Goal: Information Seeking & Learning: Learn about a topic

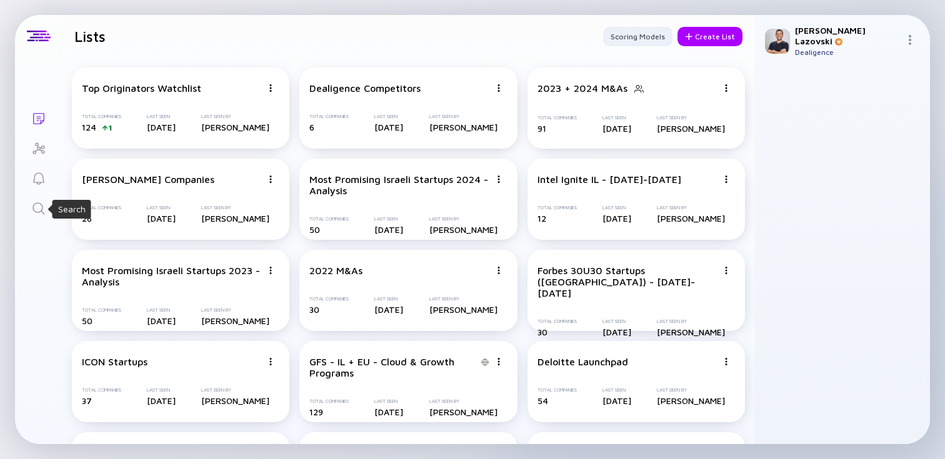
click at [40, 210] on icon "Search" at bounding box center [38, 208] width 15 height 15
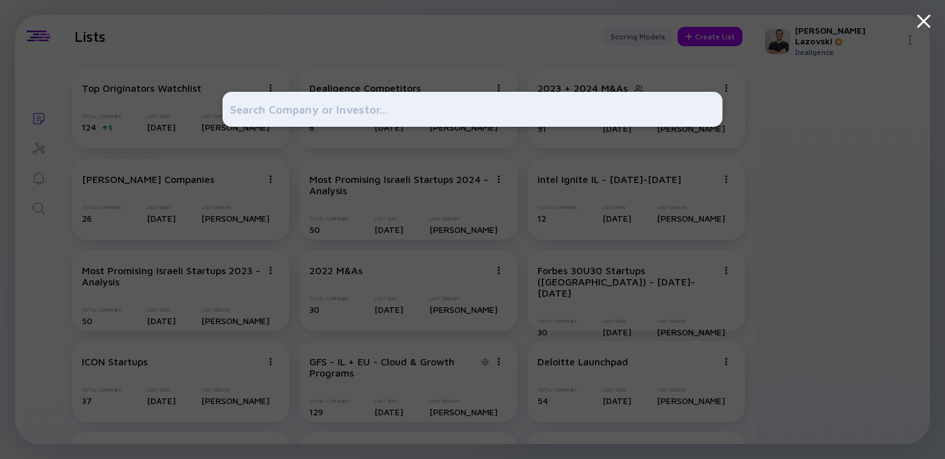
click at [12, 348] on div at bounding box center [472, 229] width 945 height 459
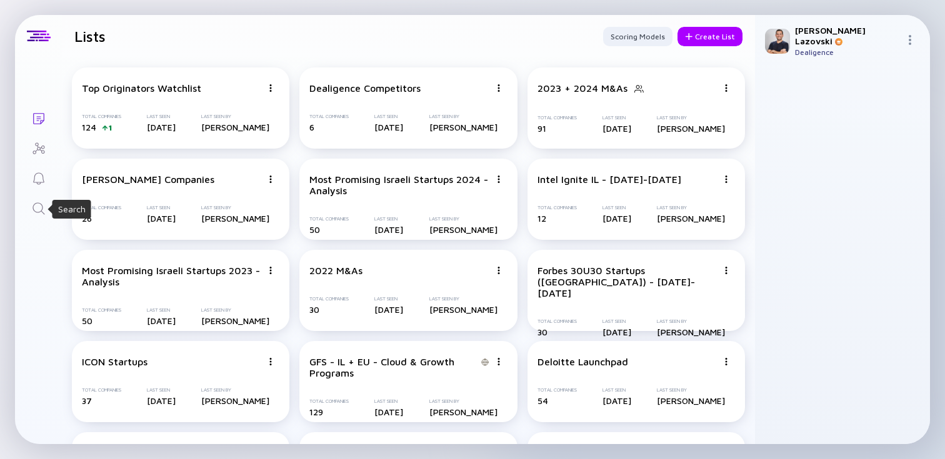
click at [37, 209] on icon "Search" at bounding box center [38, 208] width 15 height 15
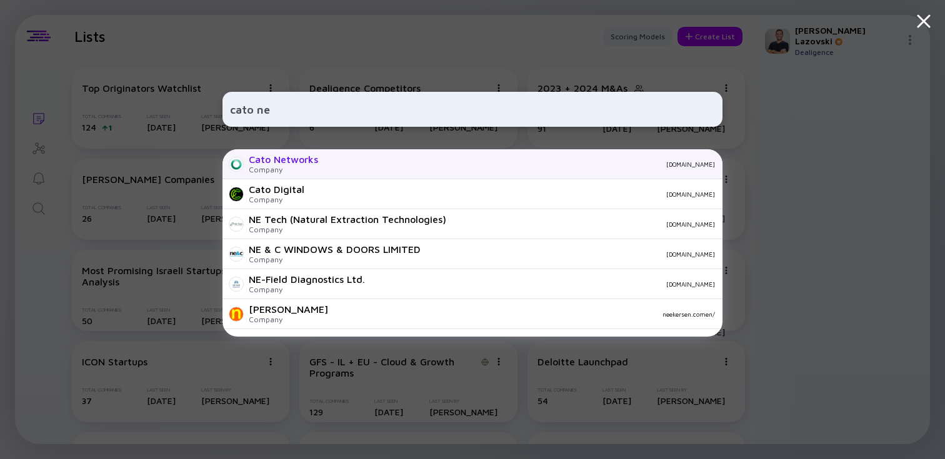
type input "cato ne"
click at [332, 172] on div "Cato Networks Company [DOMAIN_NAME]" at bounding box center [472, 164] width 500 height 30
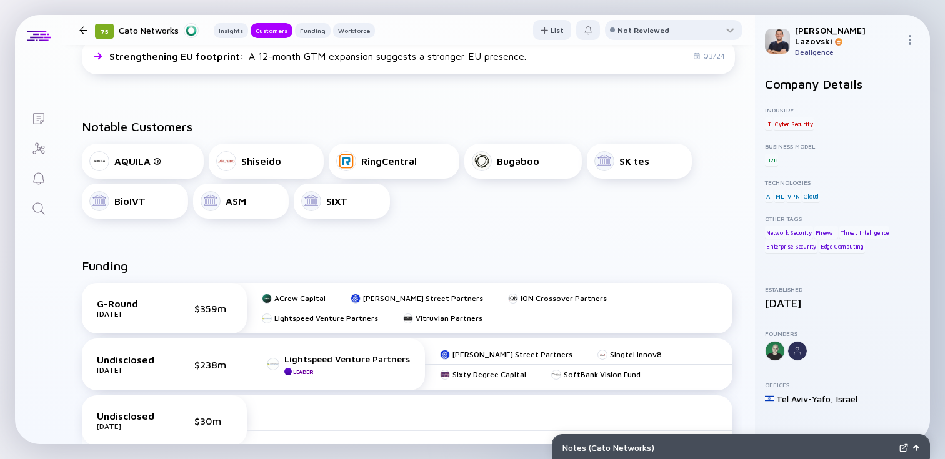
scroll to position [414, 0]
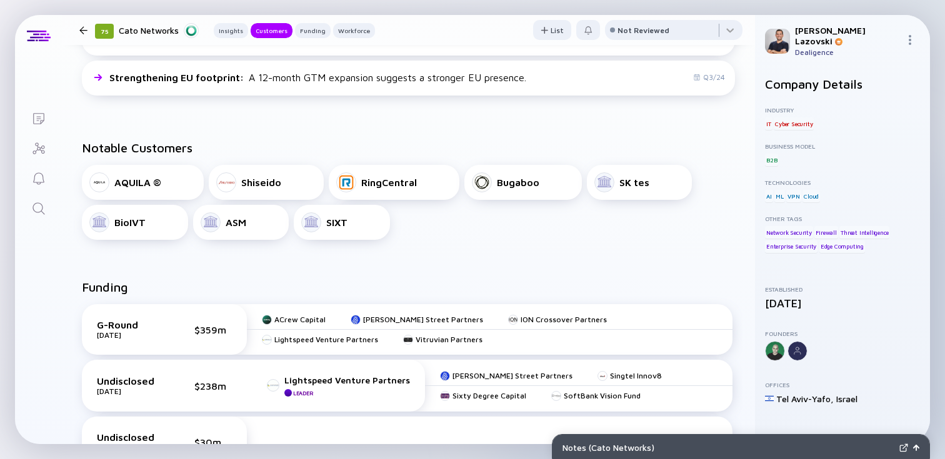
click at [369, 180] on div "RingCentral" at bounding box center [389, 182] width 56 height 11
drag, startPoint x: 351, startPoint y: 228, endPoint x: 470, endPoint y: 273, distance: 127.5
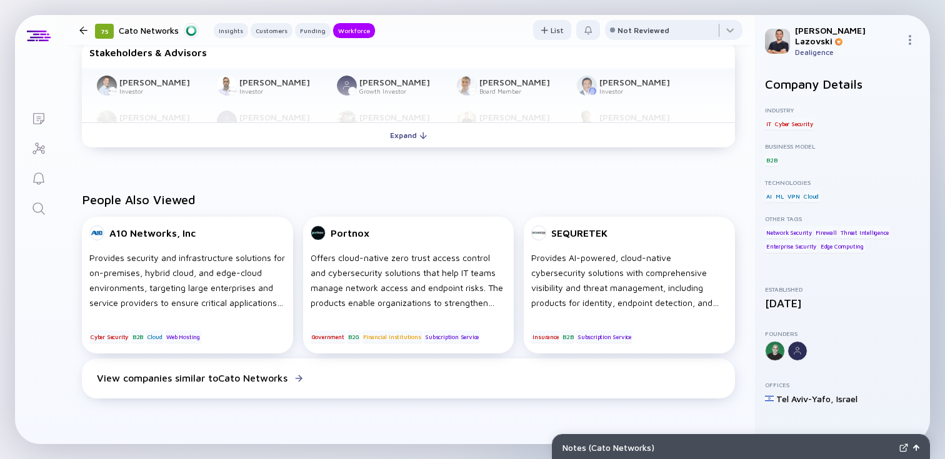
scroll to position [912, 0]
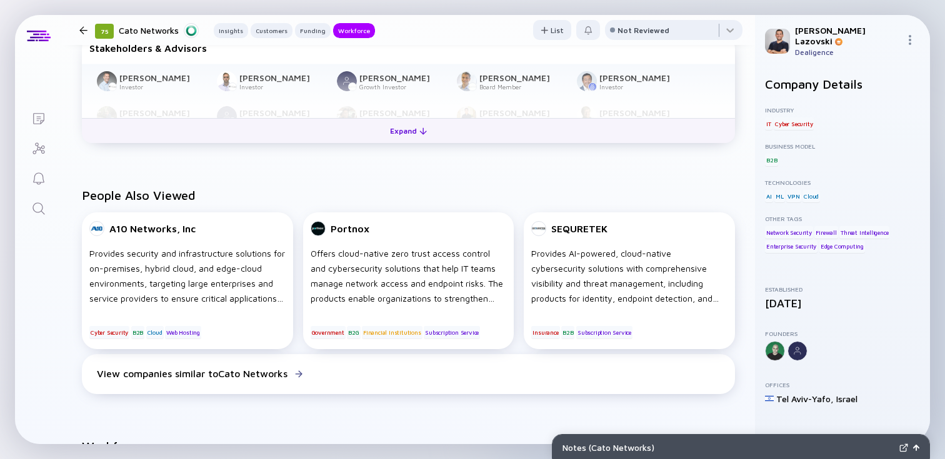
click at [397, 138] on div "Expand" at bounding box center [408, 130] width 52 height 19
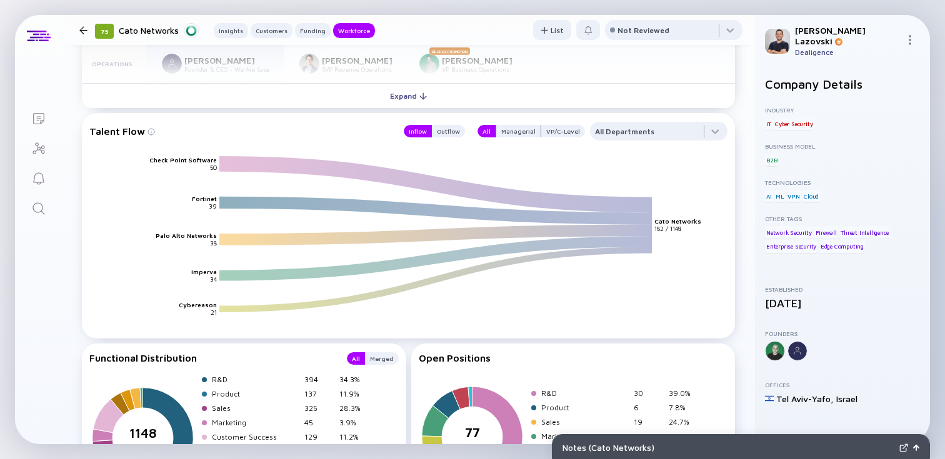
scroll to position [1722, 0]
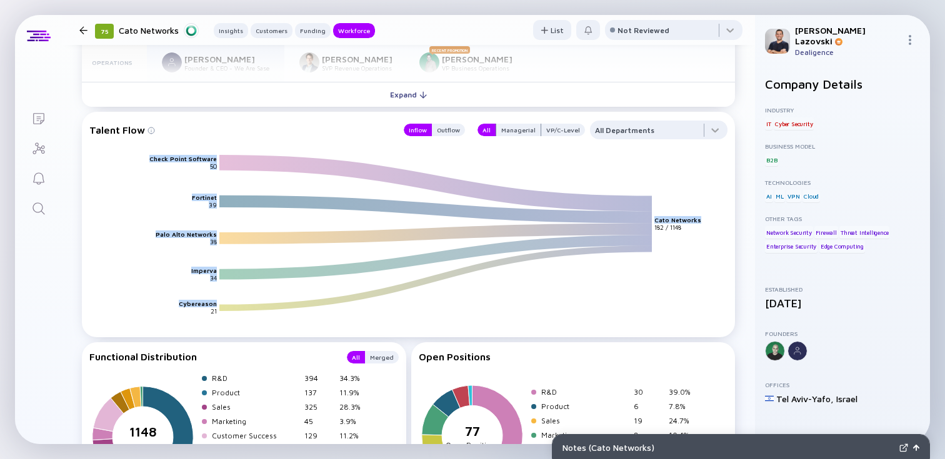
drag, startPoint x: 152, startPoint y: 159, endPoint x: 207, endPoint y: 323, distance: 172.7
click at [207, 323] on icon "Check Point Software Fortinet Palo Alto Networks Imperva Cybereason Cato Networ…" at bounding box center [413, 247] width 638 height 187
drag, startPoint x: 207, startPoint y: 323, endPoint x: 171, endPoint y: 162, distance: 164.5
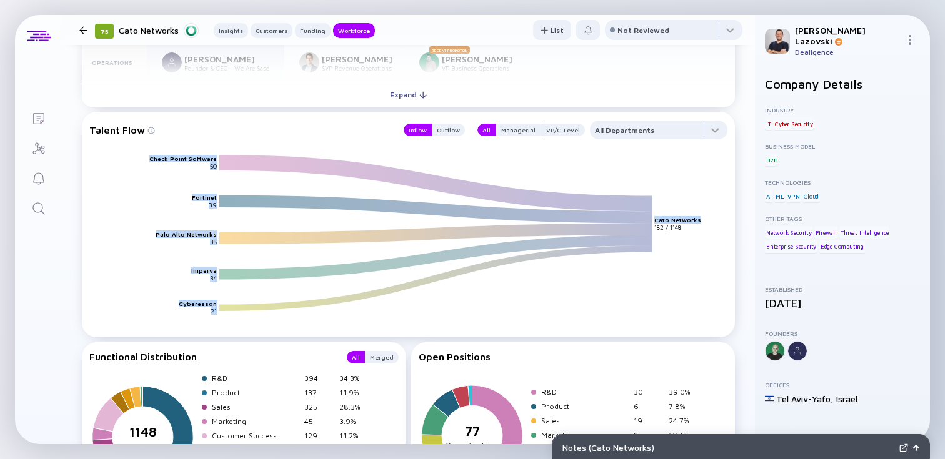
click at [171, 162] on icon "Check Point Software Fortinet Palo Alto Networks Imperva Cybereason Cato Networ…" at bounding box center [413, 247] width 638 height 187
click at [171, 162] on text "Check Point Software" at bounding box center [182, 158] width 67 height 7
drag, startPoint x: 156, startPoint y: 162, endPoint x: 266, endPoint y: 351, distance: 218.7
click at [266, 351] on div "Workforce Cohort (Off) Compare Headcount Trend x G-Round - $359m Undisclosed In…" at bounding box center [408, 190] width 693 height 1063
click at [432, 307] on icon "Check Point Software Fortinet Palo Alto Networks Imperva Cybereason Cato Networ…" at bounding box center [413, 247] width 638 height 187
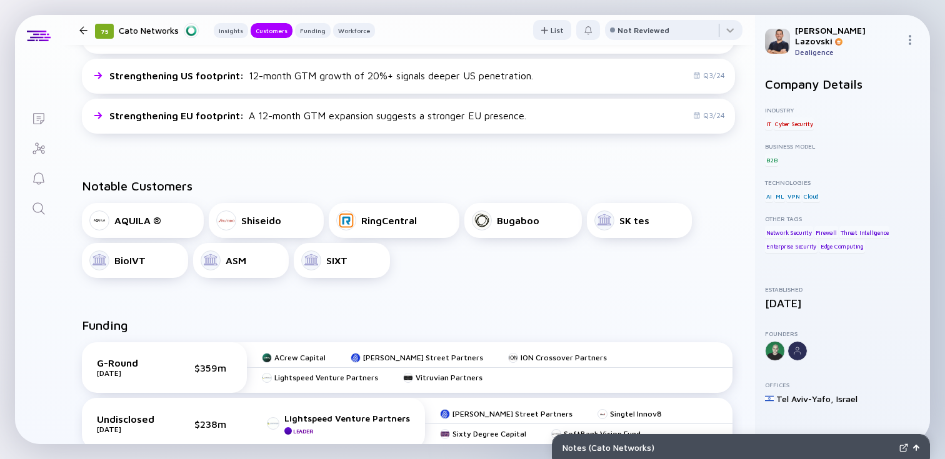
scroll to position [406, 0]
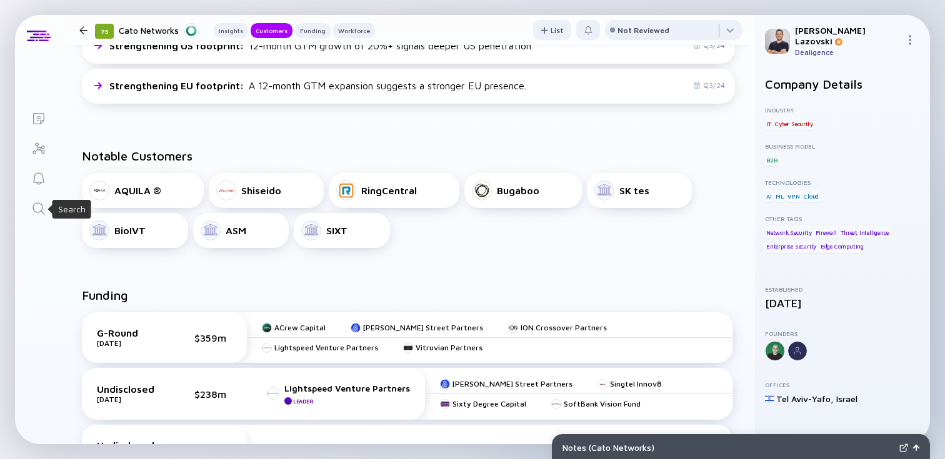
click at [37, 211] on icon "Search" at bounding box center [38, 208] width 12 height 12
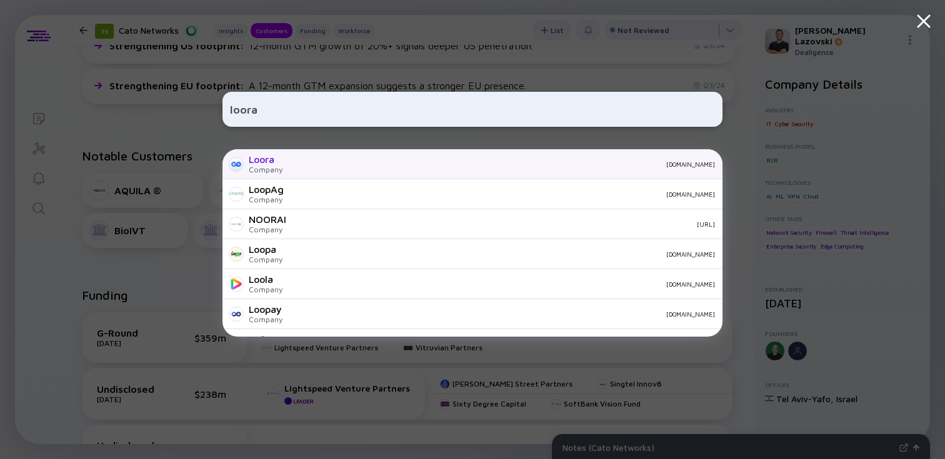
type input "loora"
click at [354, 161] on div "[DOMAIN_NAME]" at bounding box center [503, 164] width 422 height 7
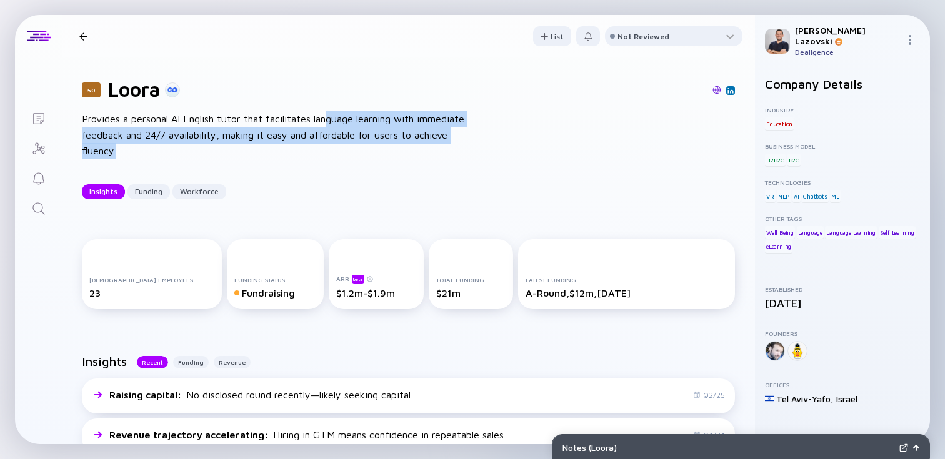
drag, startPoint x: 329, startPoint y: 116, endPoint x: 350, endPoint y: 171, distance: 58.1
click at [350, 171] on div "50 Loora Provides a personal AI English tutor that facilitates language learnin…" at bounding box center [408, 138] width 693 height 162
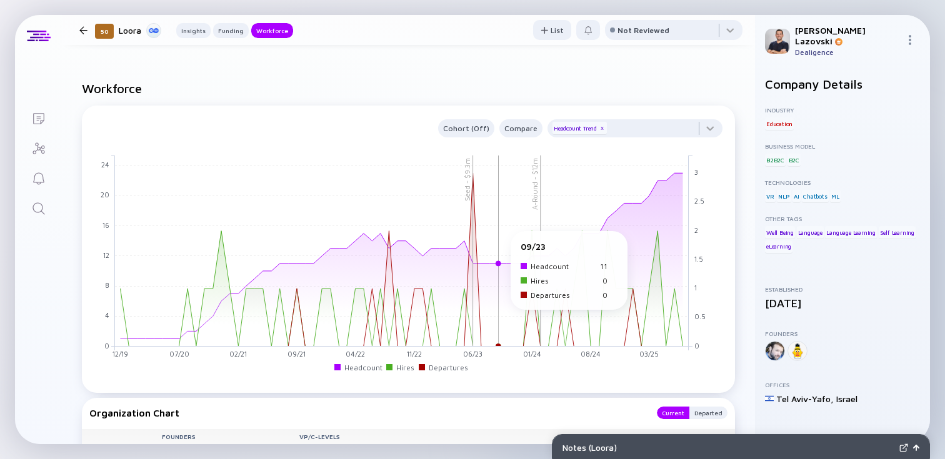
scroll to position [1057, 0]
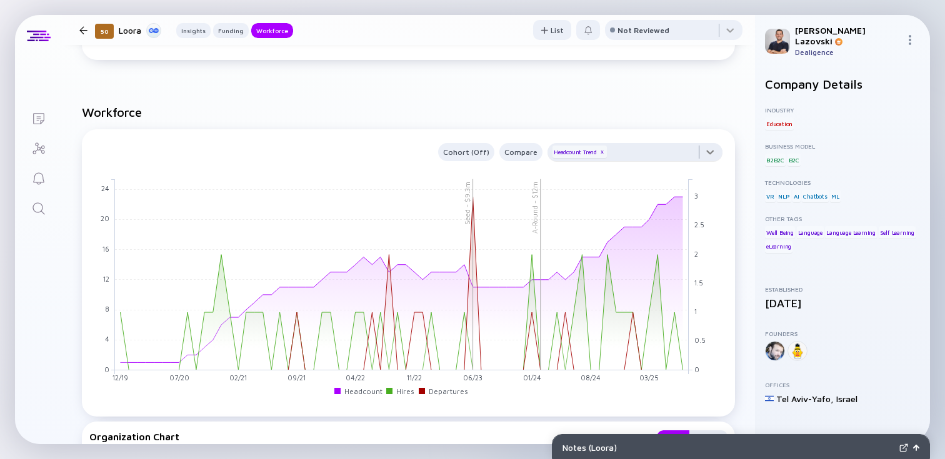
click at [626, 157] on div at bounding box center [634, 155] width 175 height 25
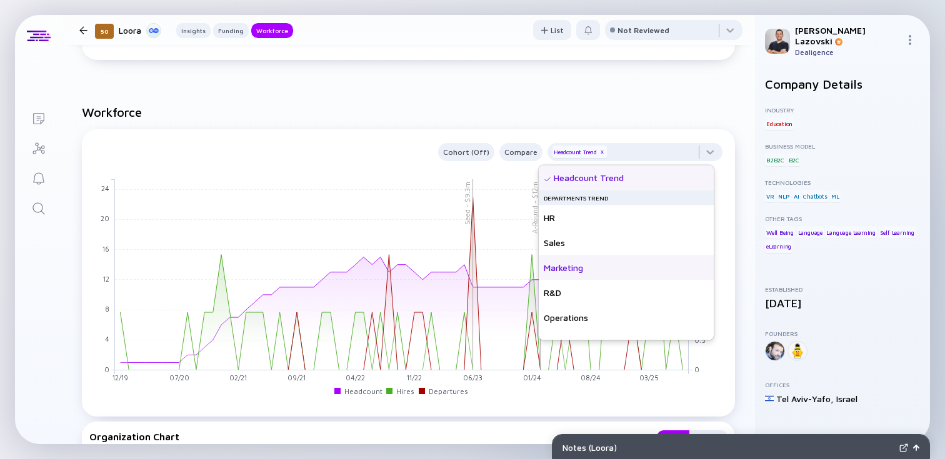
click at [614, 267] on div "Marketing" at bounding box center [626, 268] width 175 height 25
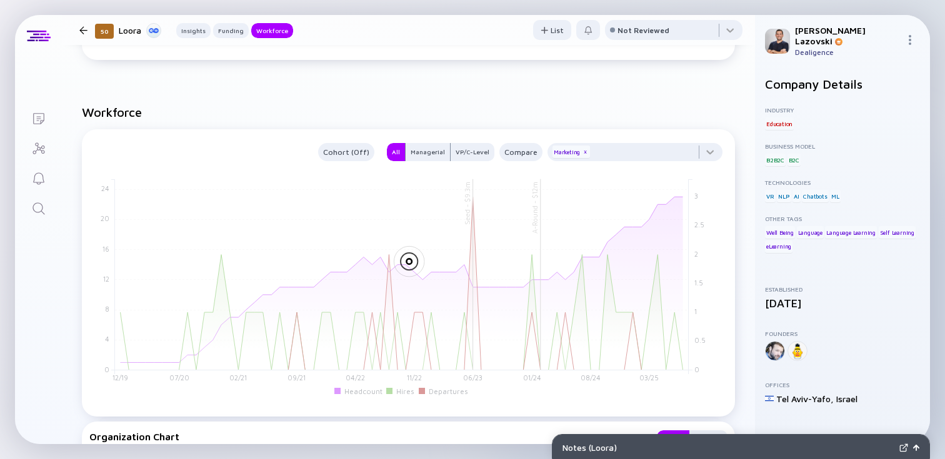
click at [557, 106] on h2 "Workforce" at bounding box center [408, 112] width 653 height 14
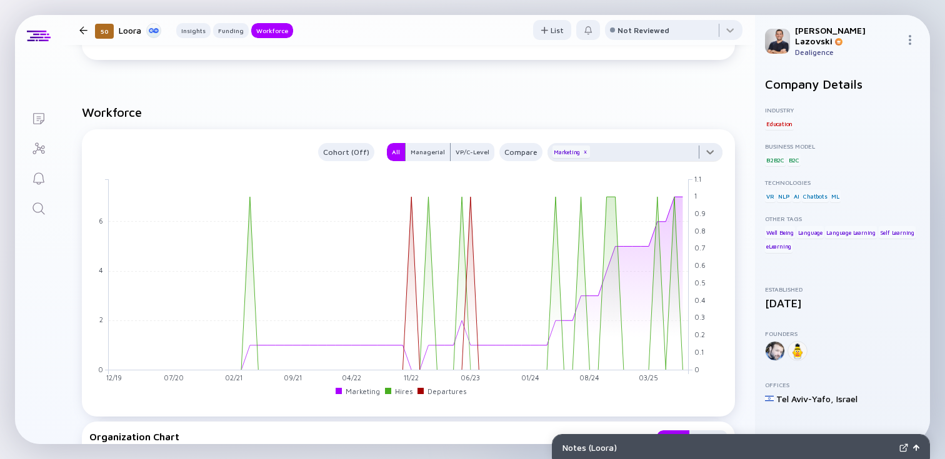
click at [638, 156] on div at bounding box center [634, 155] width 175 height 25
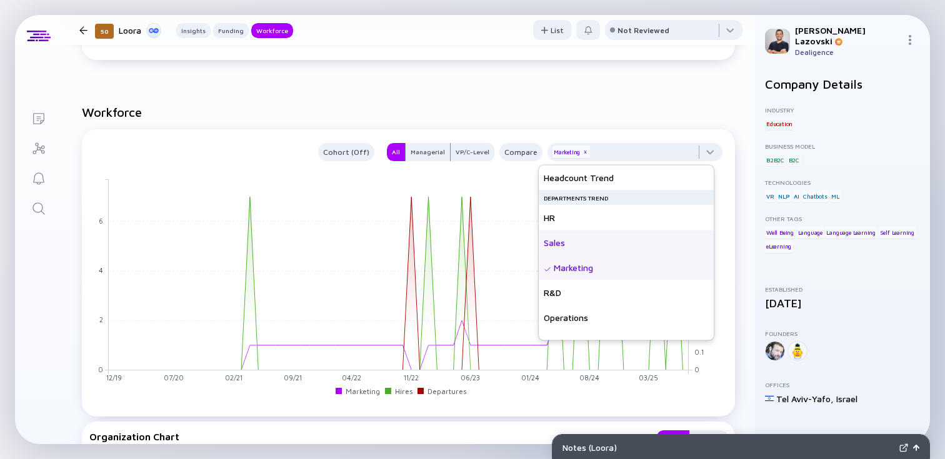
click at [610, 243] on div "Sales" at bounding box center [626, 243] width 175 height 25
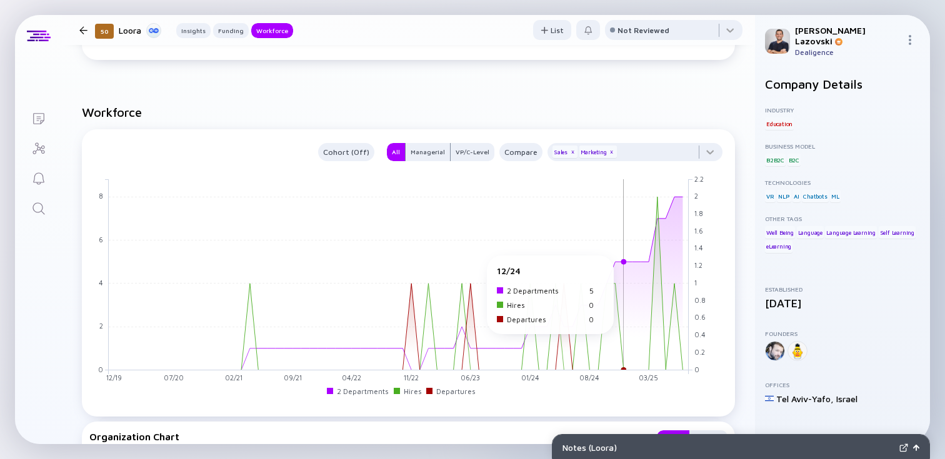
click at [620, 262] on rect at bounding box center [399, 274] width 580 height 191
click at [569, 154] on div "x" at bounding box center [572, 152] width 7 height 7
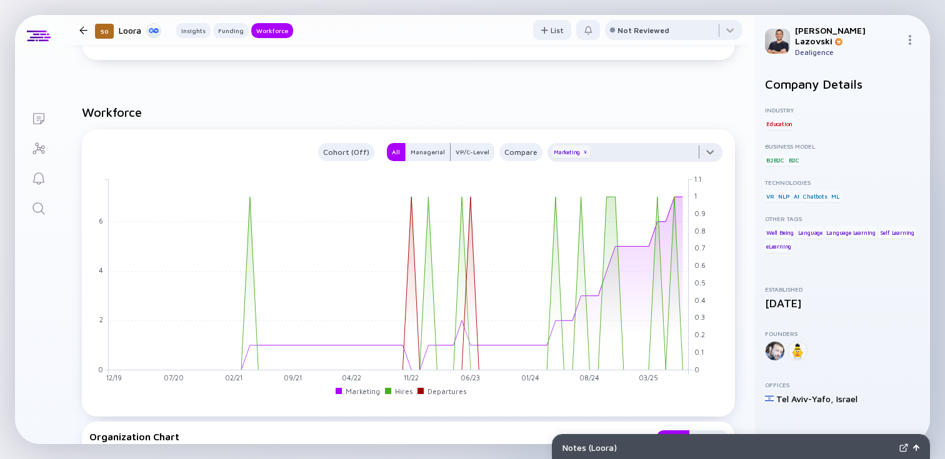
click at [632, 156] on div at bounding box center [634, 155] width 175 height 25
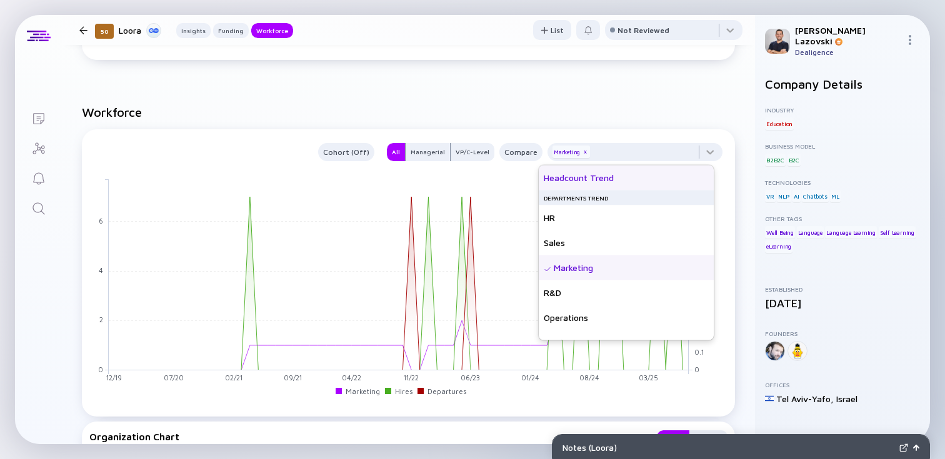
click at [638, 183] on div "Headcount Trend" at bounding box center [626, 178] width 175 height 25
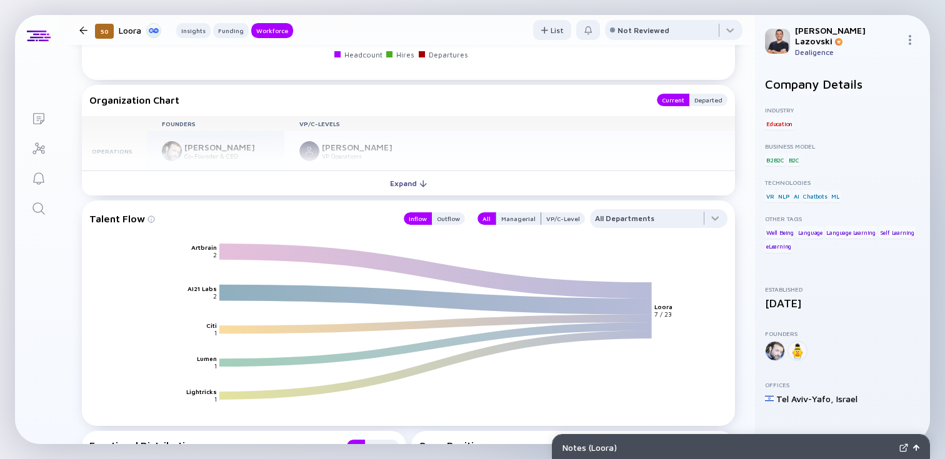
scroll to position [1383, 0]
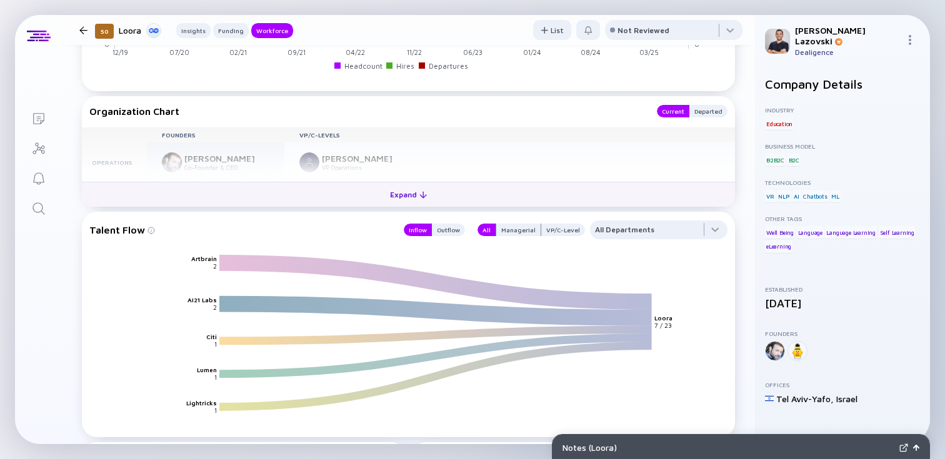
click at [321, 189] on button "Expand" at bounding box center [408, 194] width 653 height 25
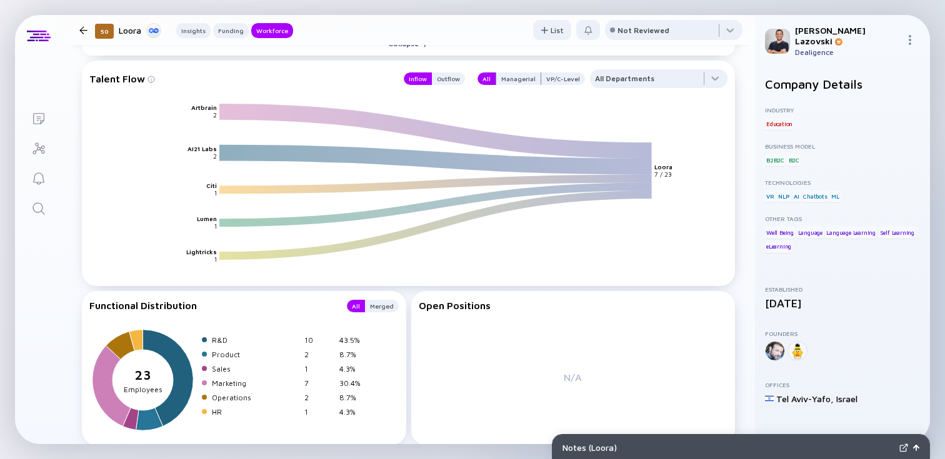
scroll to position [1596, 0]
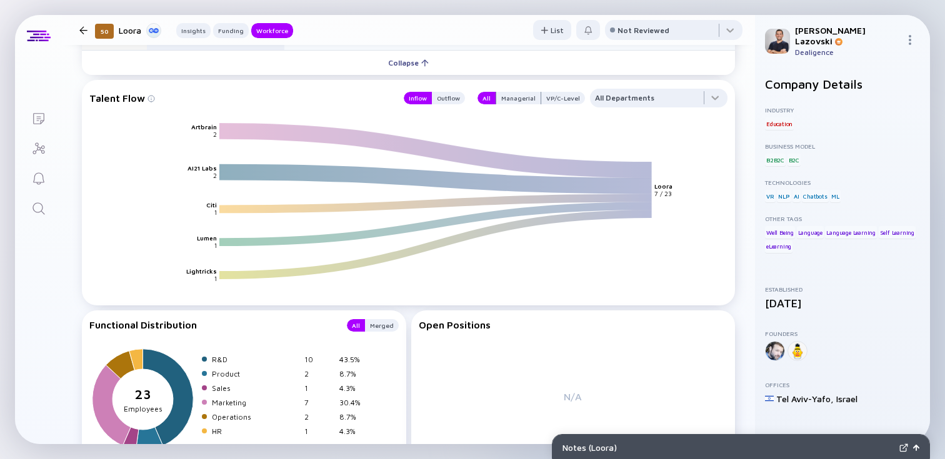
drag, startPoint x: 203, startPoint y: 168, endPoint x: 202, endPoint y: 177, distance: 9.4
click at [202, 177] on icon "Artbrain AI21 Labs Citi Lumen Lightricks Loora 2 2 1 1 1 7 / 23" at bounding box center [413, 215] width 638 height 187
click at [608, 102] on div at bounding box center [658, 101] width 137 height 25
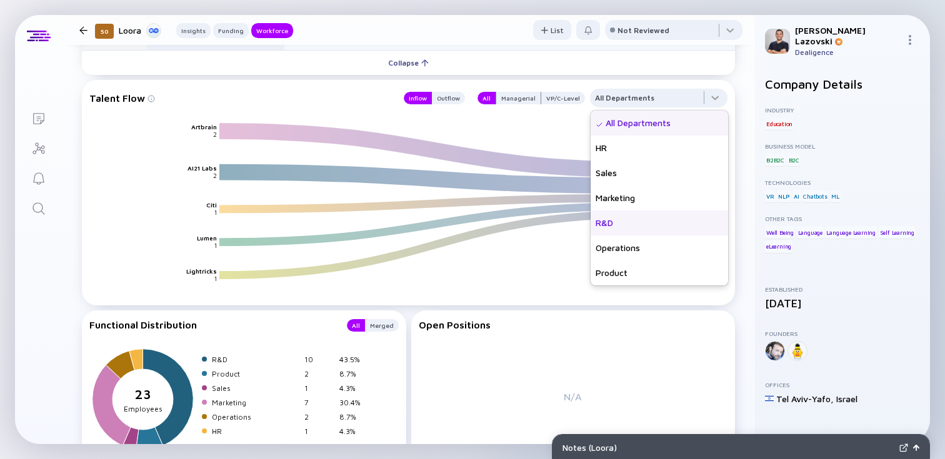
click at [611, 223] on div "R&D" at bounding box center [658, 223] width 137 height 25
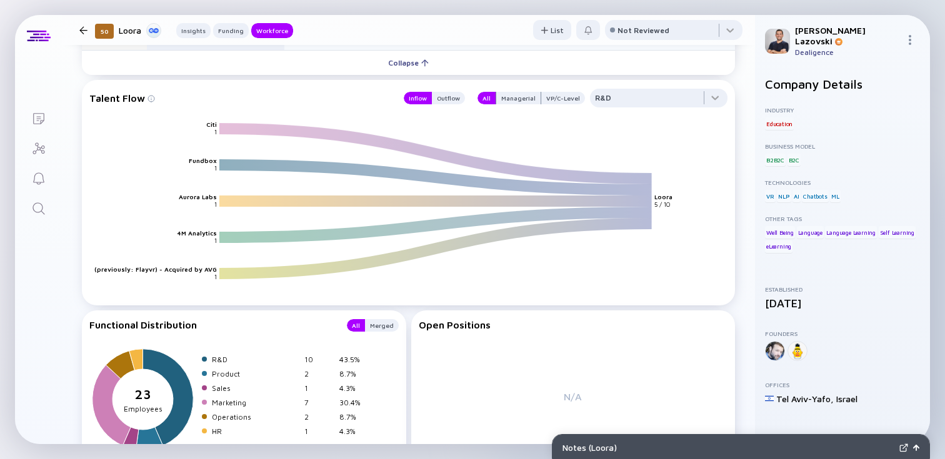
drag, startPoint x: 140, startPoint y: 270, endPoint x: 196, endPoint y: 267, distance: 56.3
click at [196, 267] on text "MyRoll (previously: Flayvr) - Acquired by AVG" at bounding box center [144, 269] width 146 height 7
click at [196, 239] on icon "Citi Fundbox Aurora Labs 4M Analytics MyRoll (previously: Flayvr) - Acquired by…" at bounding box center [413, 215] width 638 height 187
click at [196, 146] on icon "Citi Fundbox Aurora Labs 4M Analytics MyRoll (previously: Flayvr) - Acquired by…" at bounding box center [413, 215] width 638 height 187
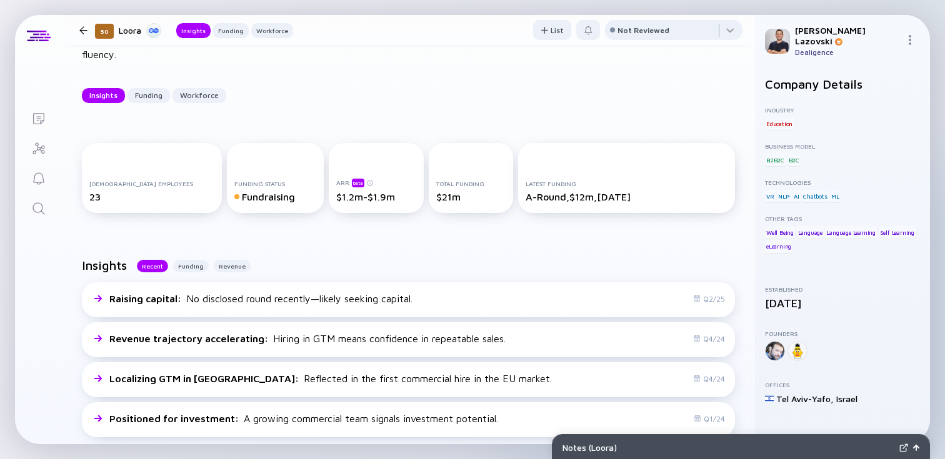
scroll to position [0, 0]
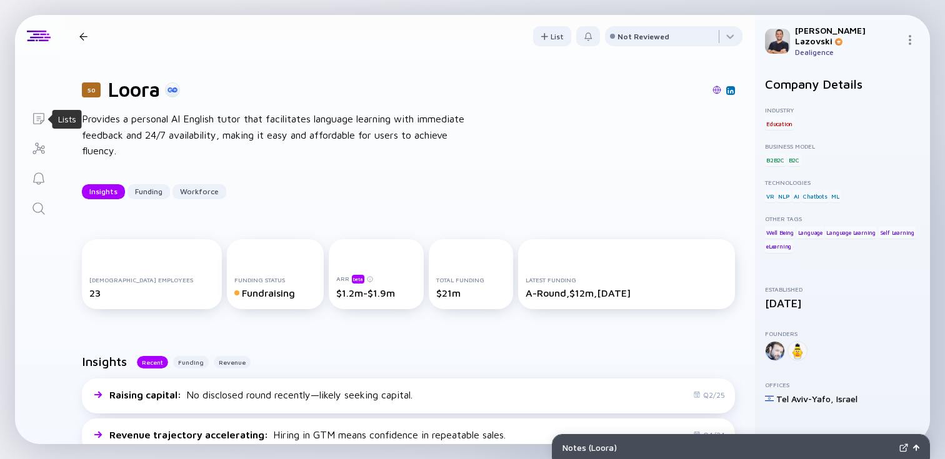
click at [37, 121] on icon "Lists" at bounding box center [38, 118] width 15 height 15
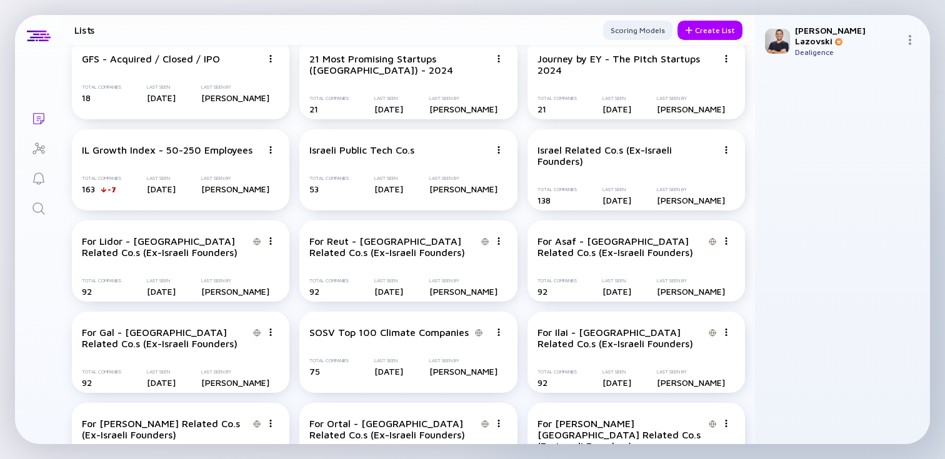
scroll to position [809, 0]
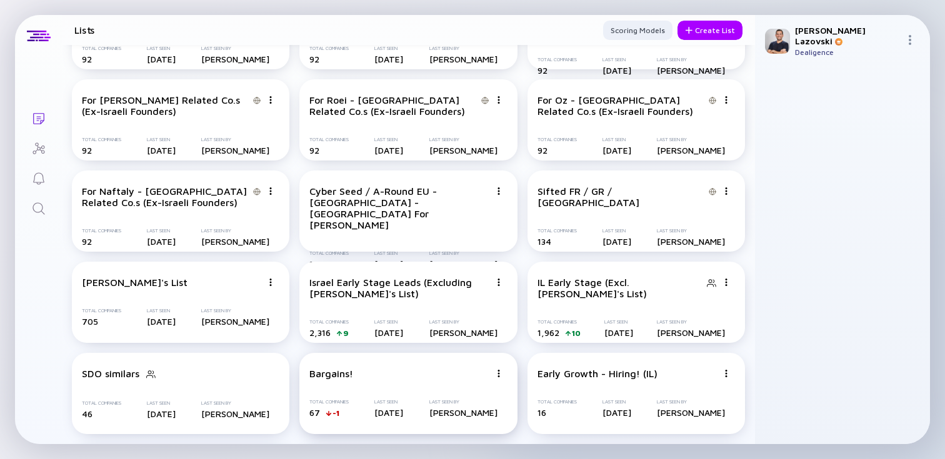
click at [373, 361] on div "Bargains! Total Companies 67 -1 Last Seen [DATE] Last Seen By [PERSON_NAME]" at bounding box center [407, 393] width 217 height 81
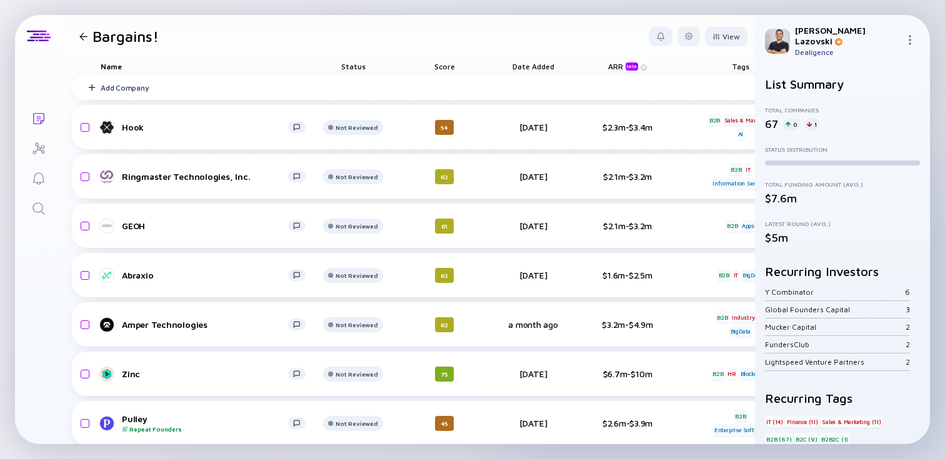
click at [524, 68] on div "Date Added" at bounding box center [533, 65] width 70 height 17
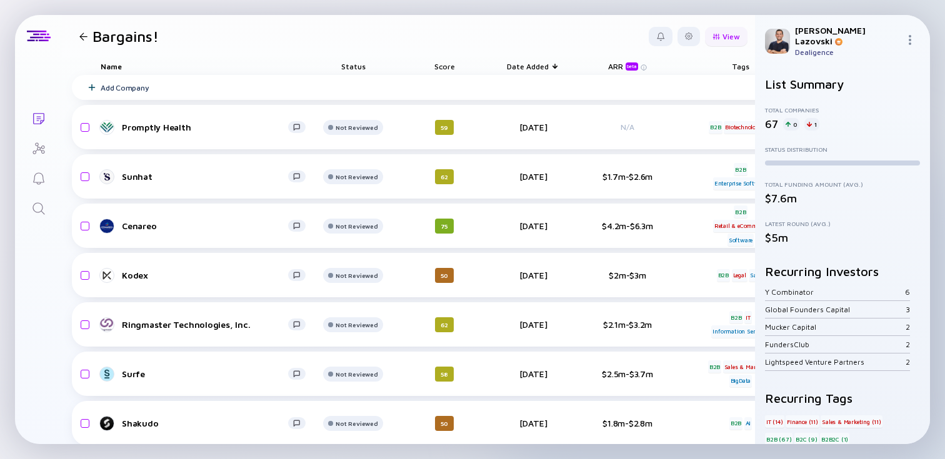
click at [725, 34] on div "View" at bounding box center [726, 36] width 42 height 19
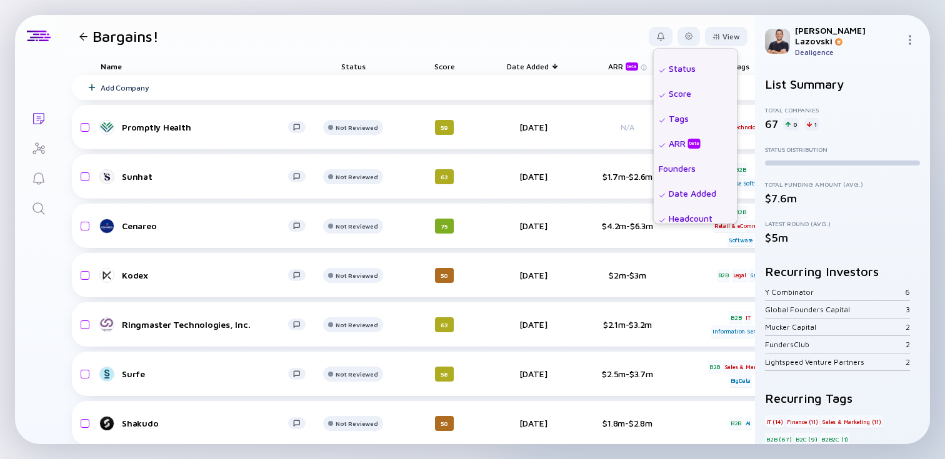
scroll to position [20, 0]
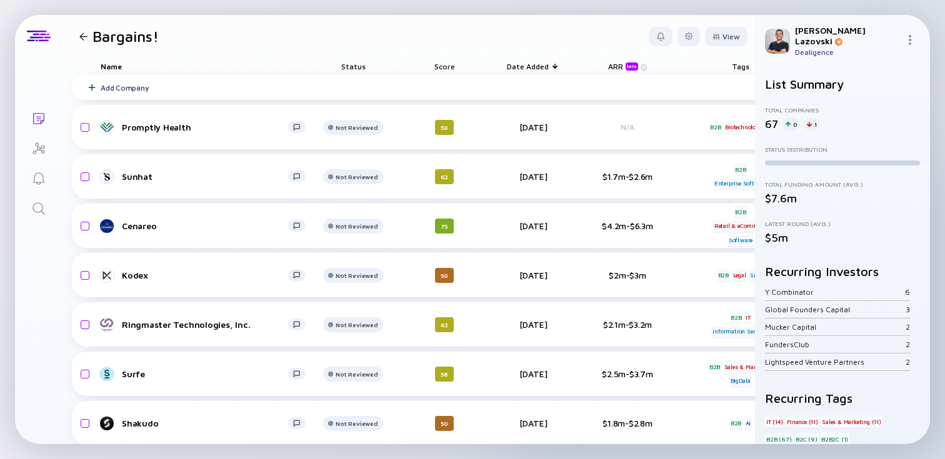
click at [534, 24] on header "Bargains! View Name Status Score Tags ARR beta Founders Date Added Headcount Sa…" at bounding box center [408, 36] width 693 height 42
click at [528, 64] on div "Date Added" at bounding box center [533, 65] width 70 height 17
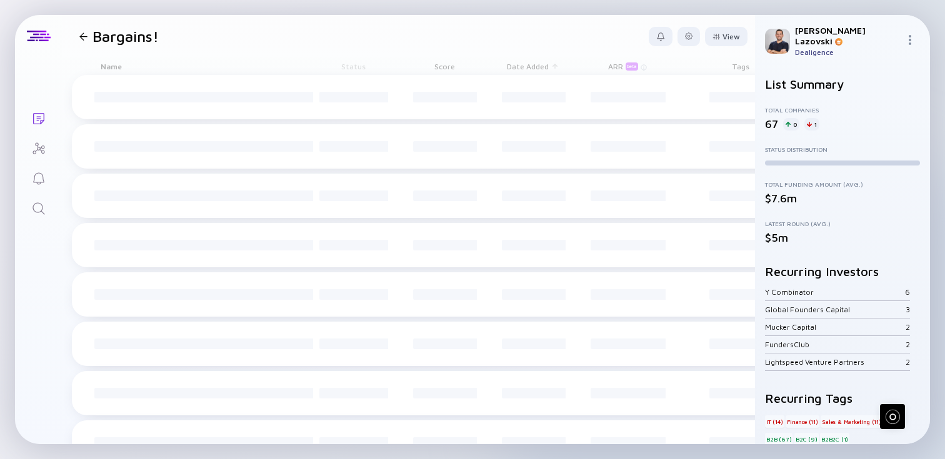
click at [528, 64] on div "Date Added" at bounding box center [533, 65] width 70 height 17
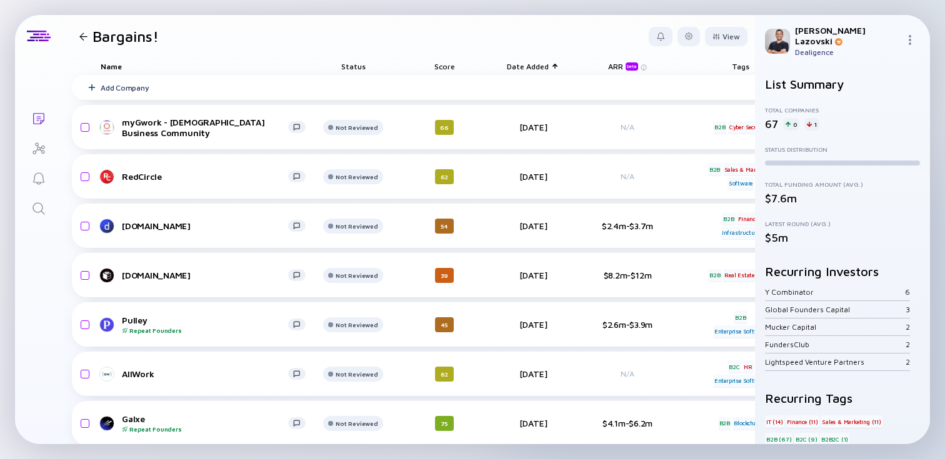
click at [528, 64] on div "Date Added" at bounding box center [533, 65] width 70 height 17
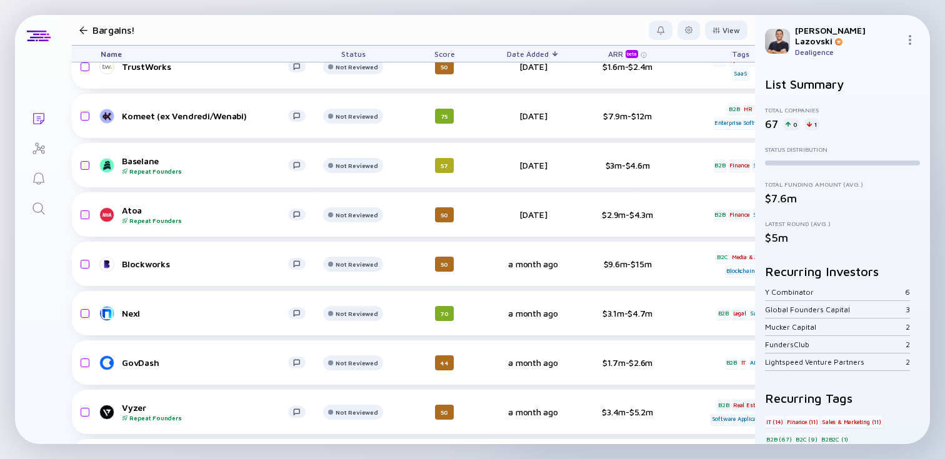
scroll to position [408, 0]
